Goal: Information Seeking & Learning: Stay updated

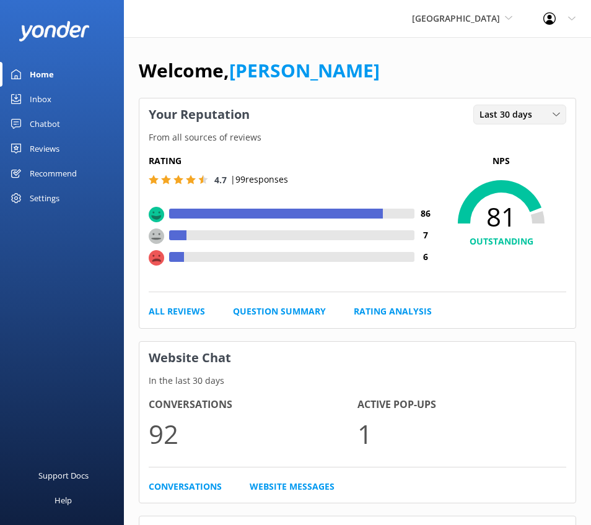
click at [499, 108] on span "Last 30 days" at bounding box center [510, 115] width 60 height 14
click at [80, 135] on link "Chatbot" at bounding box center [62, 124] width 124 height 25
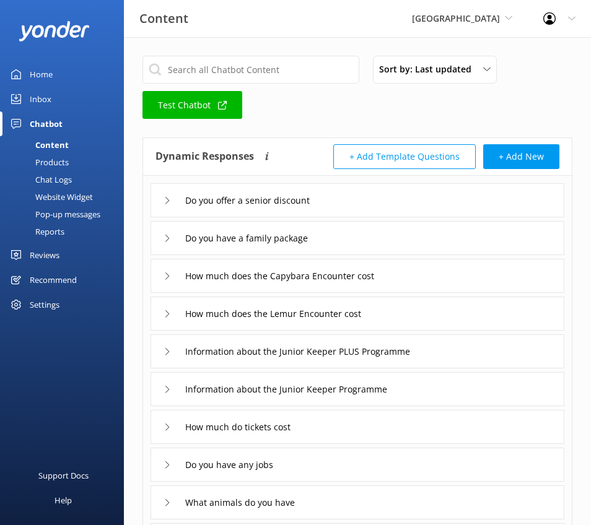
click at [33, 253] on div "Reviews" at bounding box center [45, 255] width 30 height 25
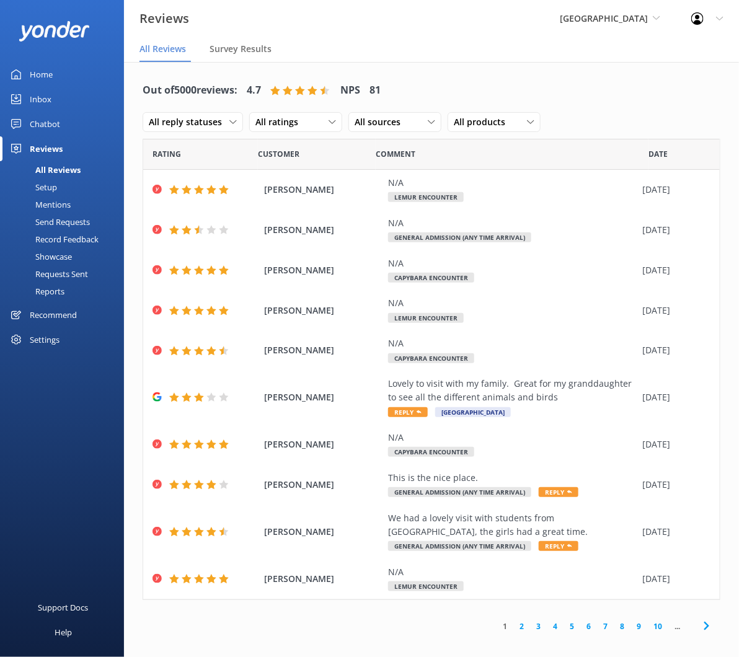
click at [54, 150] on div "Reviews" at bounding box center [46, 148] width 33 height 25
click at [45, 64] on div "Home" at bounding box center [41, 74] width 23 height 25
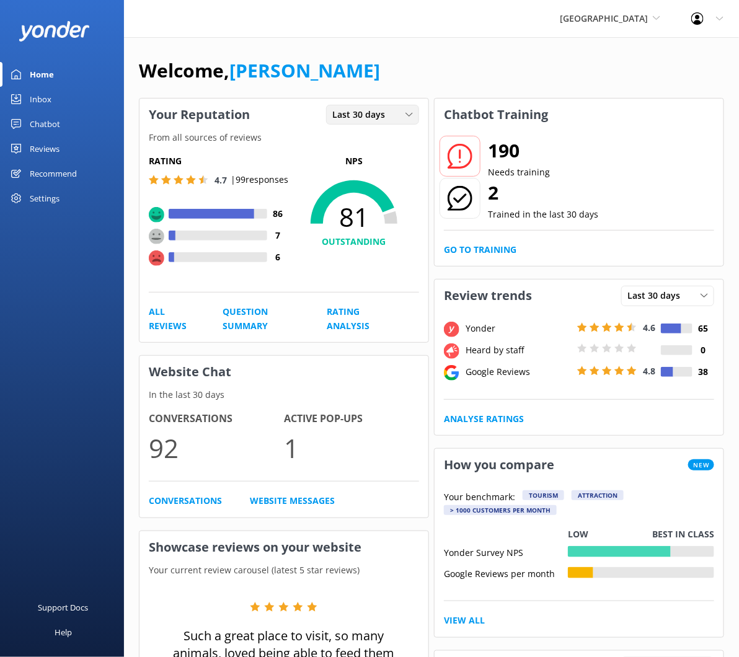
click at [362, 121] on span "Last 30 days" at bounding box center [362, 115] width 60 height 14
click at [351, 140] on div "Last 7 days" at bounding box center [353, 140] width 40 height 12
click at [589, 14] on span "[GEOGRAPHIC_DATA]" at bounding box center [603, 18] width 88 height 12
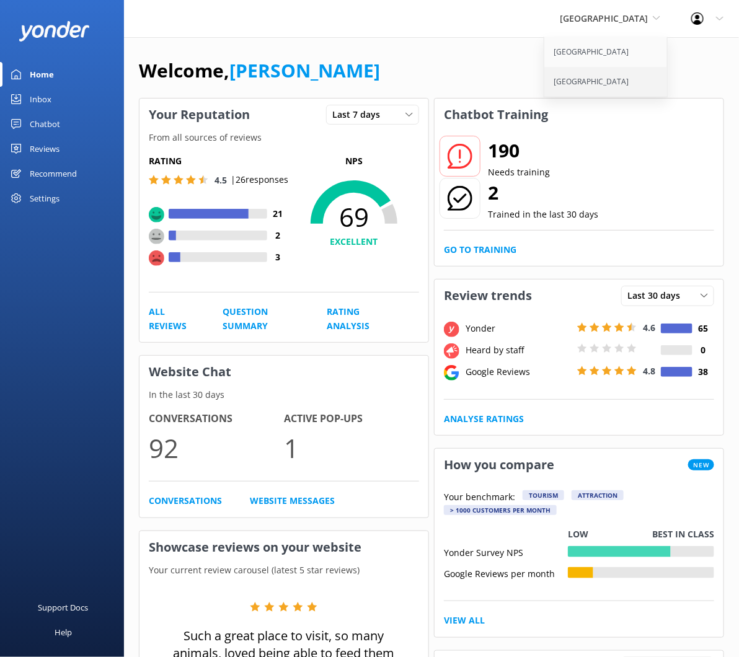
click at [553, 87] on link "[GEOGRAPHIC_DATA]" at bounding box center [606, 82] width 124 height 30
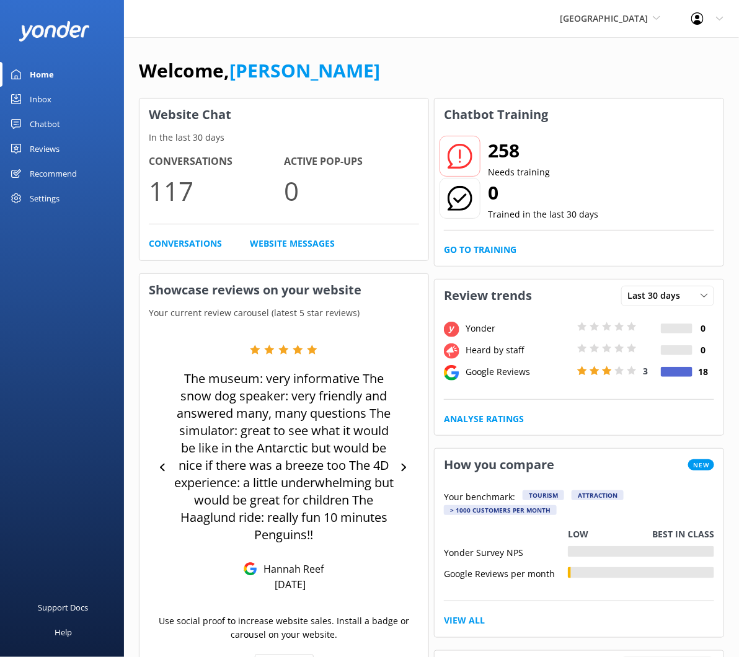
click at [40, 79] on div "Home" at bounding box center [42, 74] width 24 height 25
click at [655, 17] on icon at bounding box center [655, 17] width 7 height 7
click at [575, 84] on link "[GEOGRAPHIC_DATA]" at bounding box center [606, 82] width 124 height 30
click at [55, 149] on div "Reviews" at bounding box center [45, 148] width 30 height 25
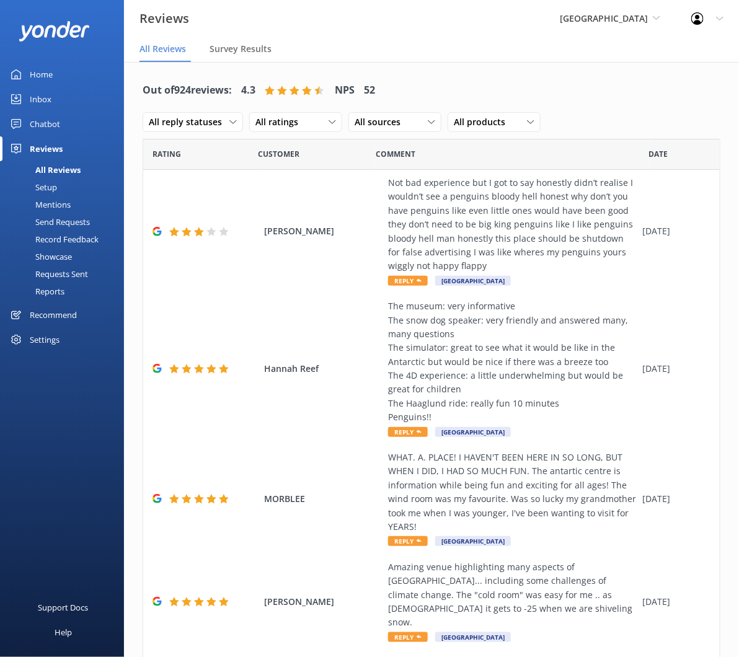
click at [45, 76] on div "Home" at bounding box center [41, 74] width 23 height 25
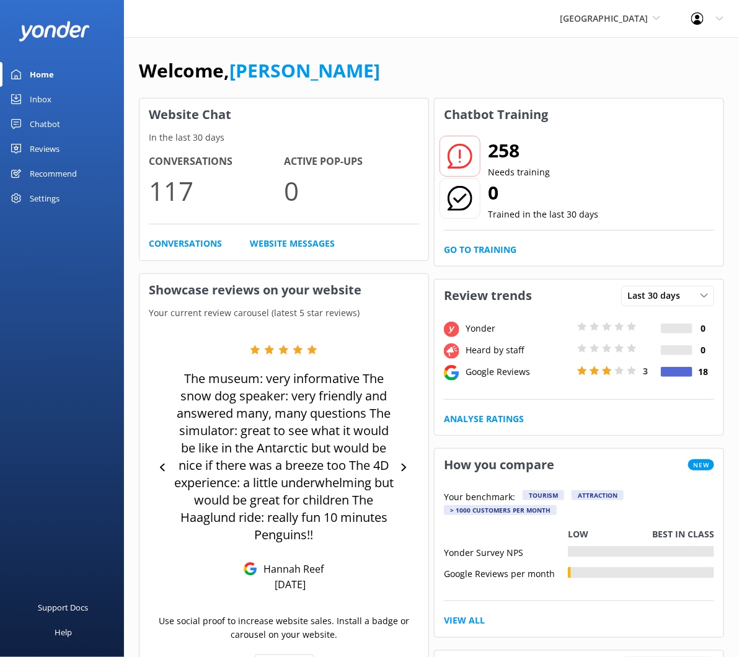
click at [47, 150] on div "Reviews" at bounding box center [45, 148] width 30 height 25
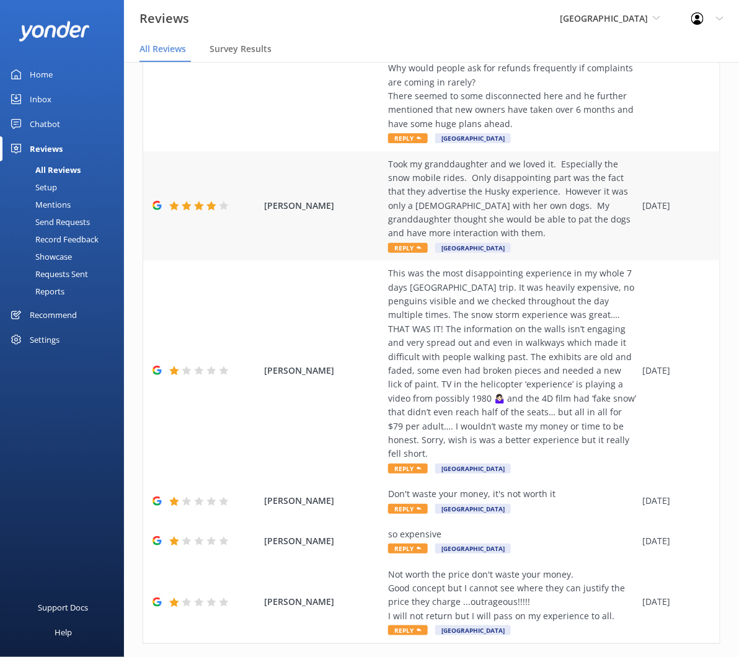
scroll to position [788, 0]
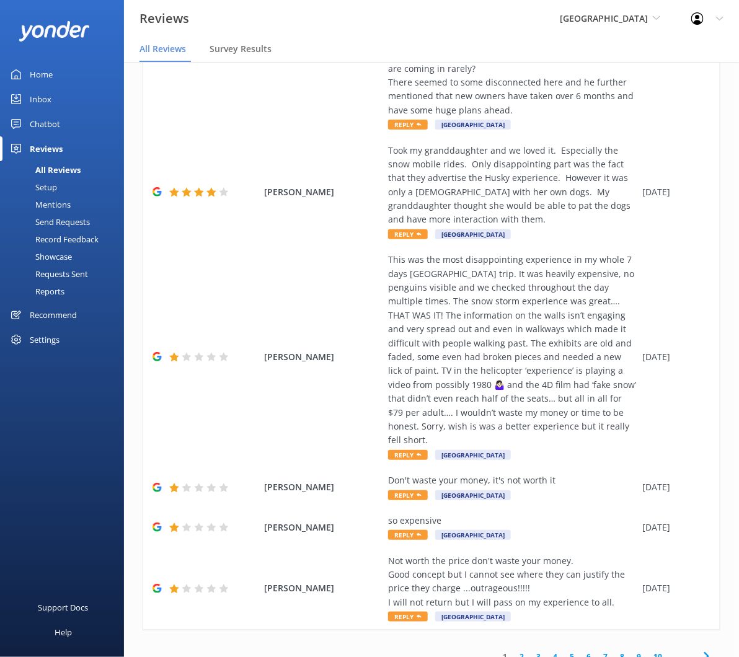
click at [513, 651] on link "2" at bounding box center [521, 657] width 17 height 12
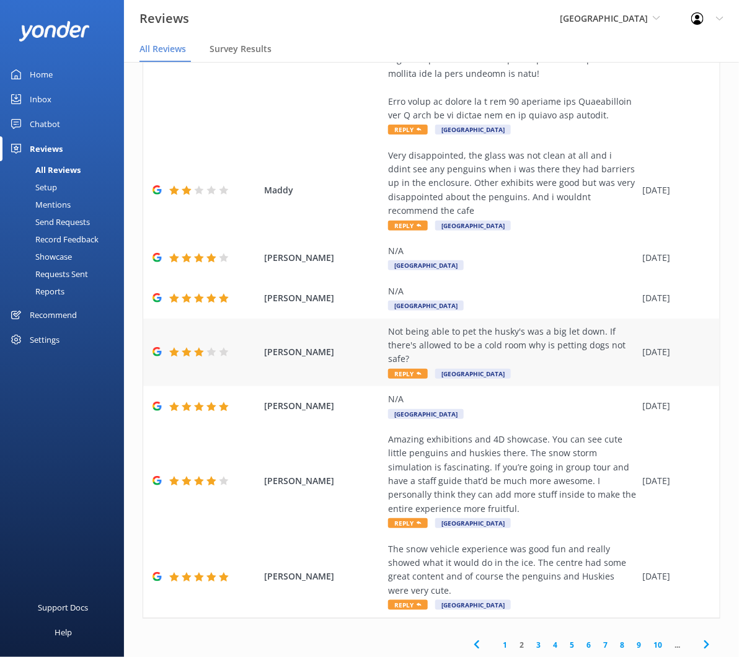
scroll to position [552, 0]
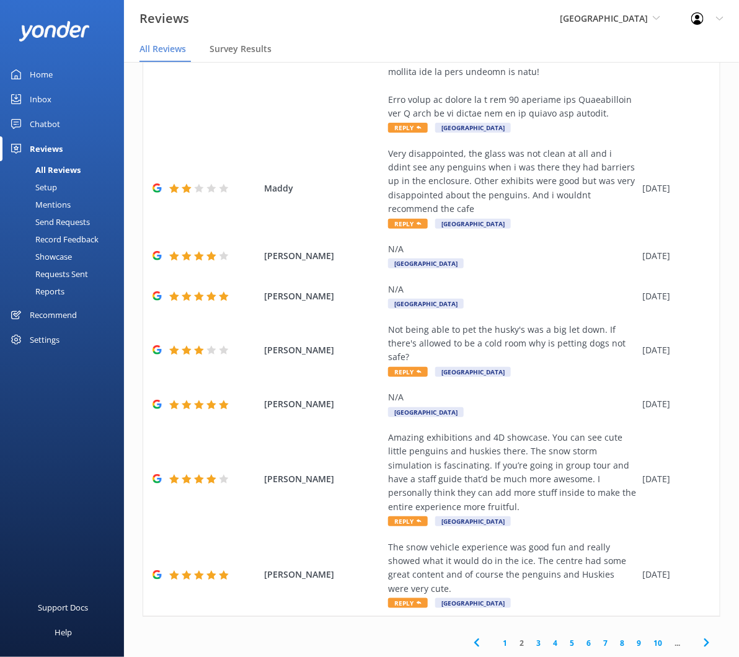
click at [563, 642] on link "5" at bounding box center [571, 643] width 17 height 12
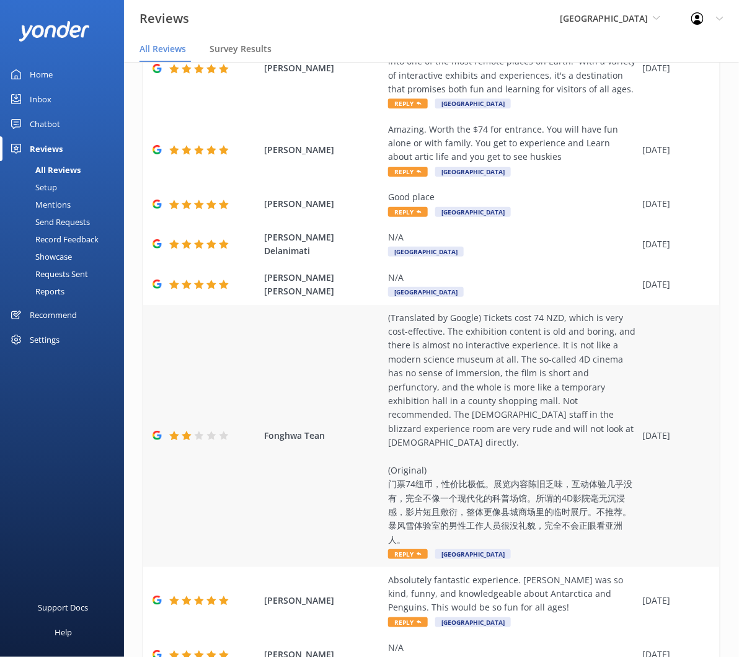
scroll to position [289, 0]
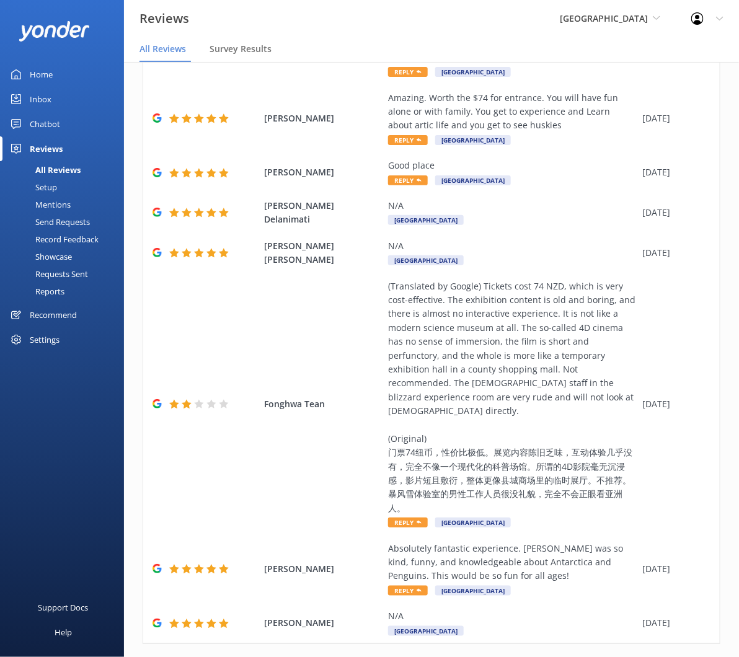
click at [630, 656] on link "9" at bounding box center [638, 670] width 17 height 12
